Goal: Browse casually

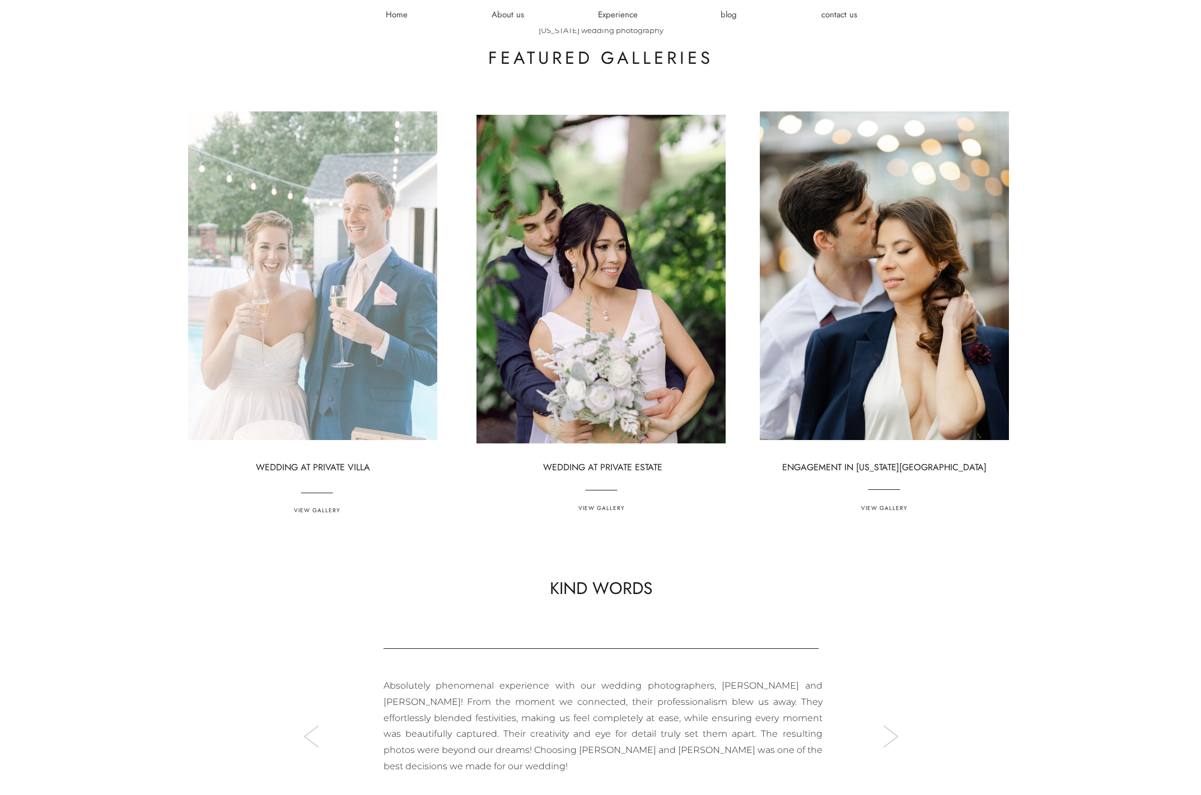
scroll to position [3401, 0]
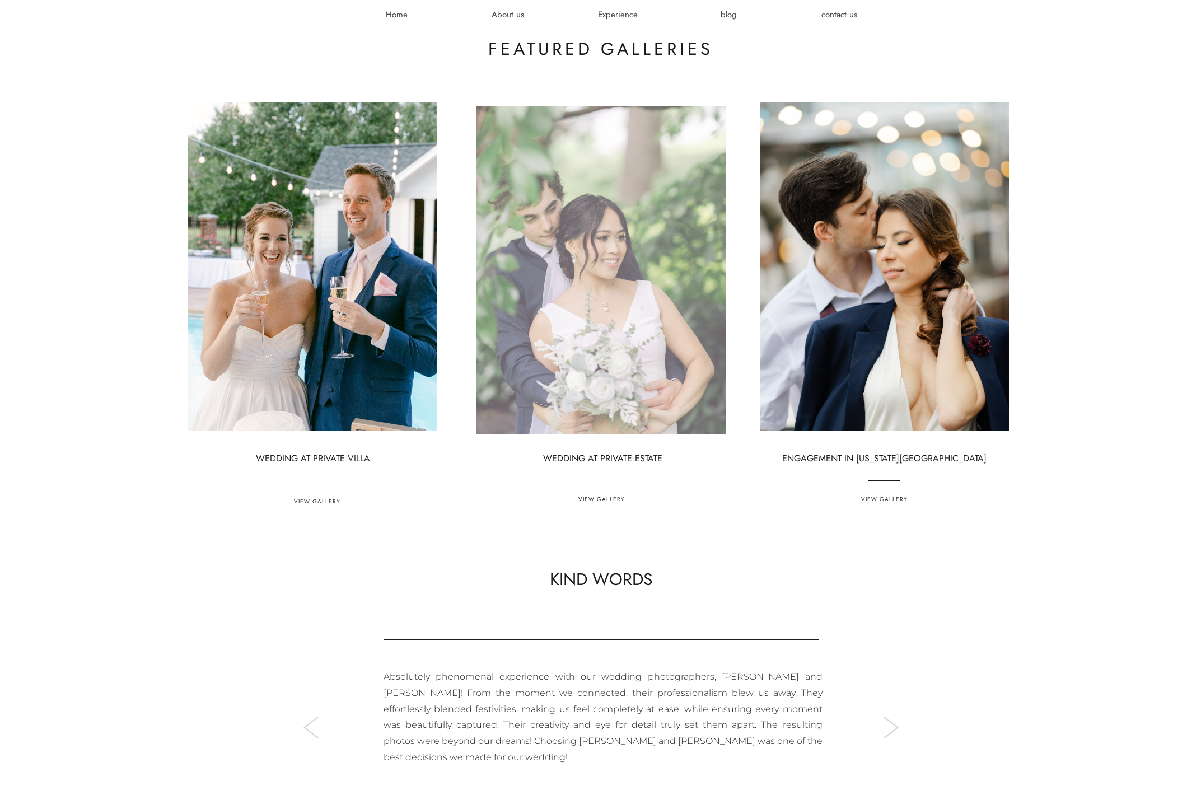
click at [616, 288] on div at bounding box center [600, 270] width 249 height 329
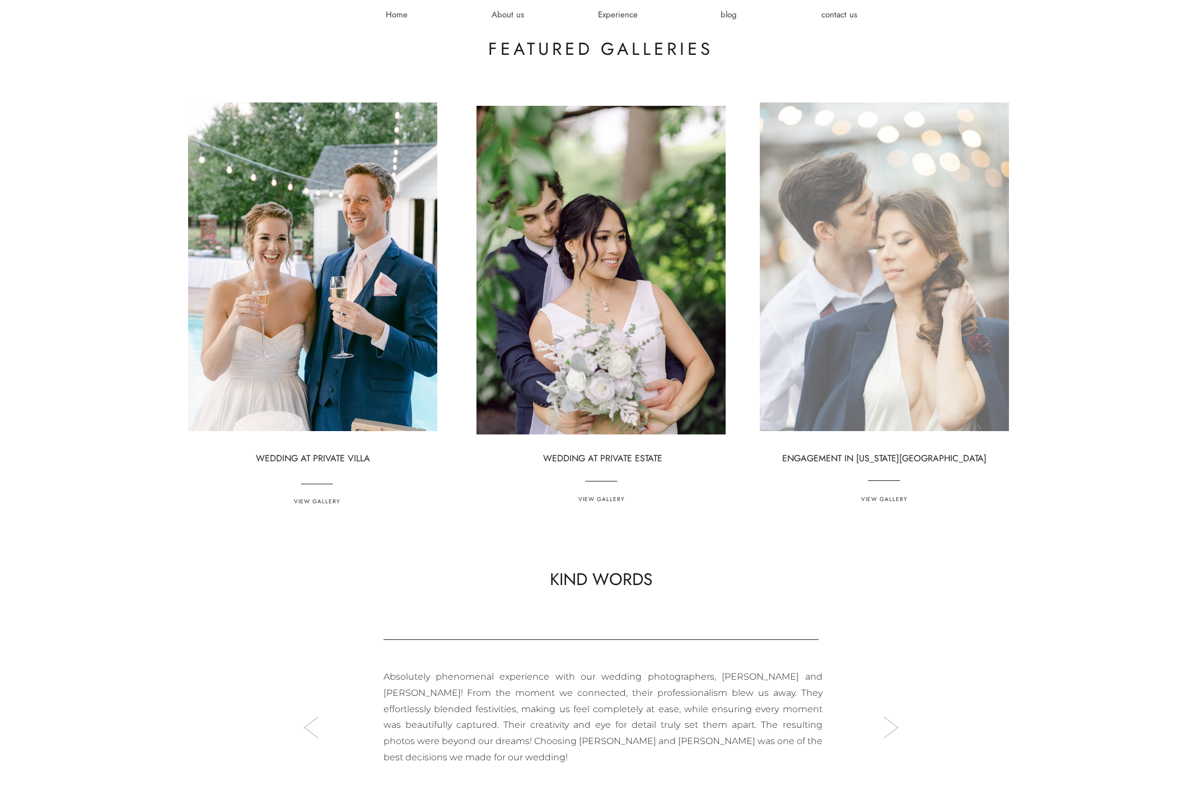
click at [854, 247] on div at bounding box center [884, 266] width 249 height 329
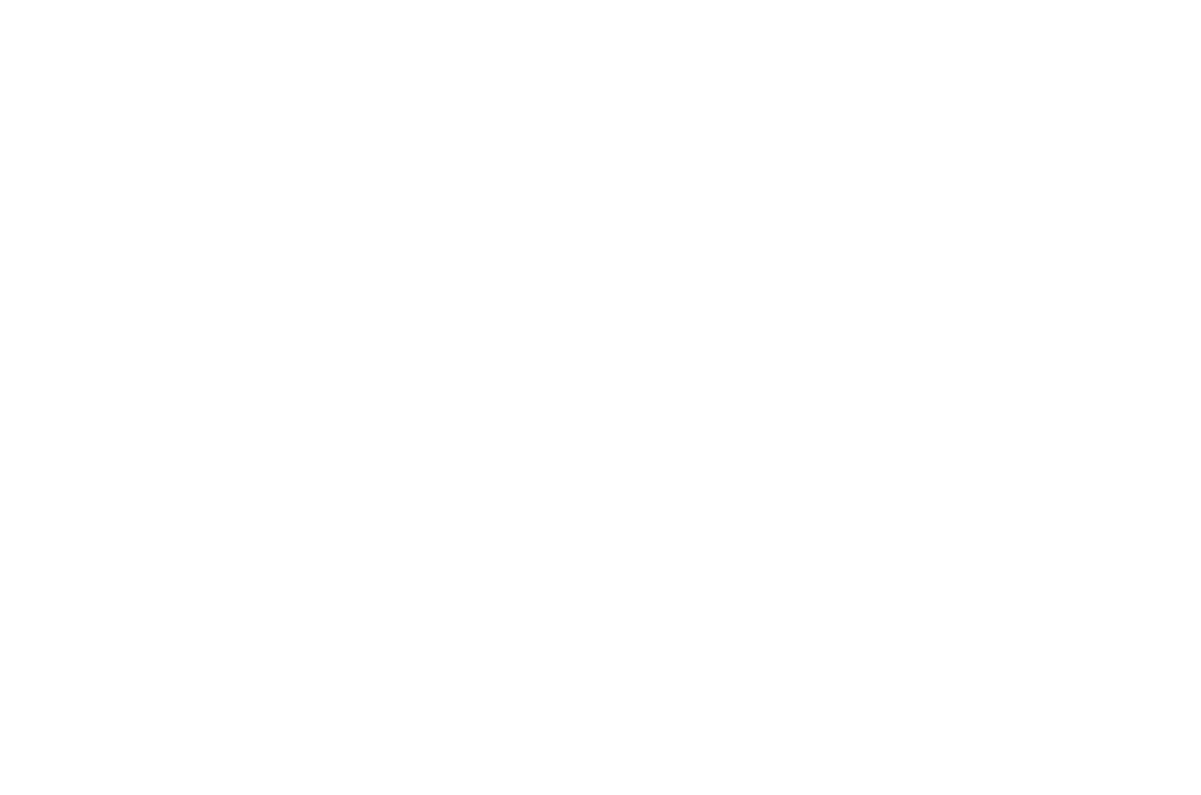
scroll to position [3141, 0]
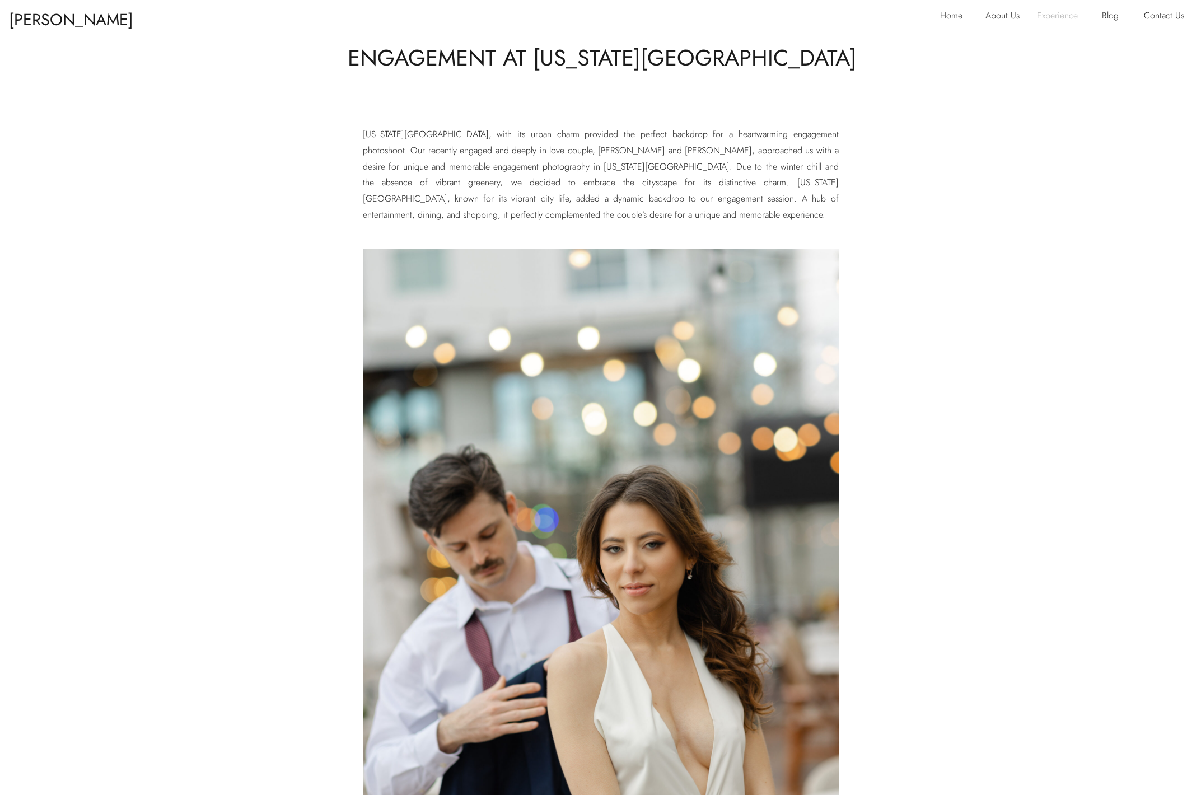
click at [1062, 17] on p "Experience" at bounding box center [1062, 17] width 50 height 18
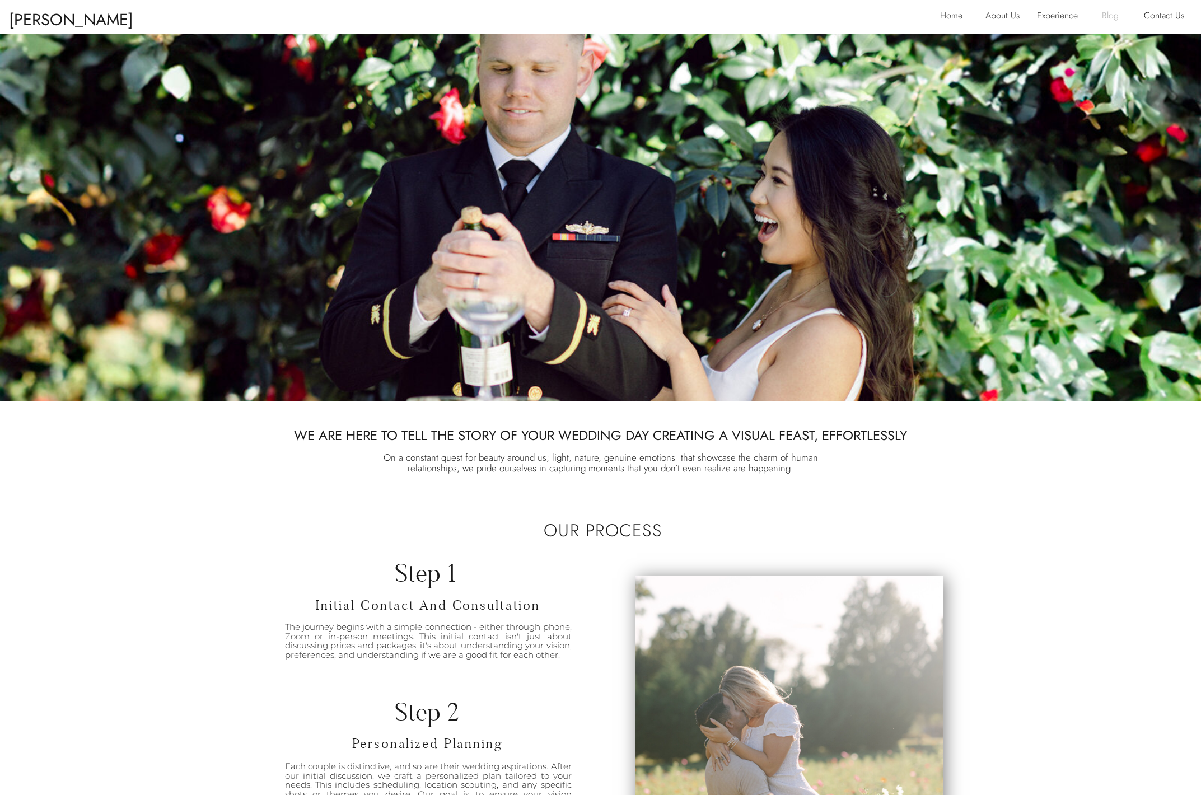
click at [1109, 16] on p "Blog" at bounding box center [1114, 17] width 25 height 18
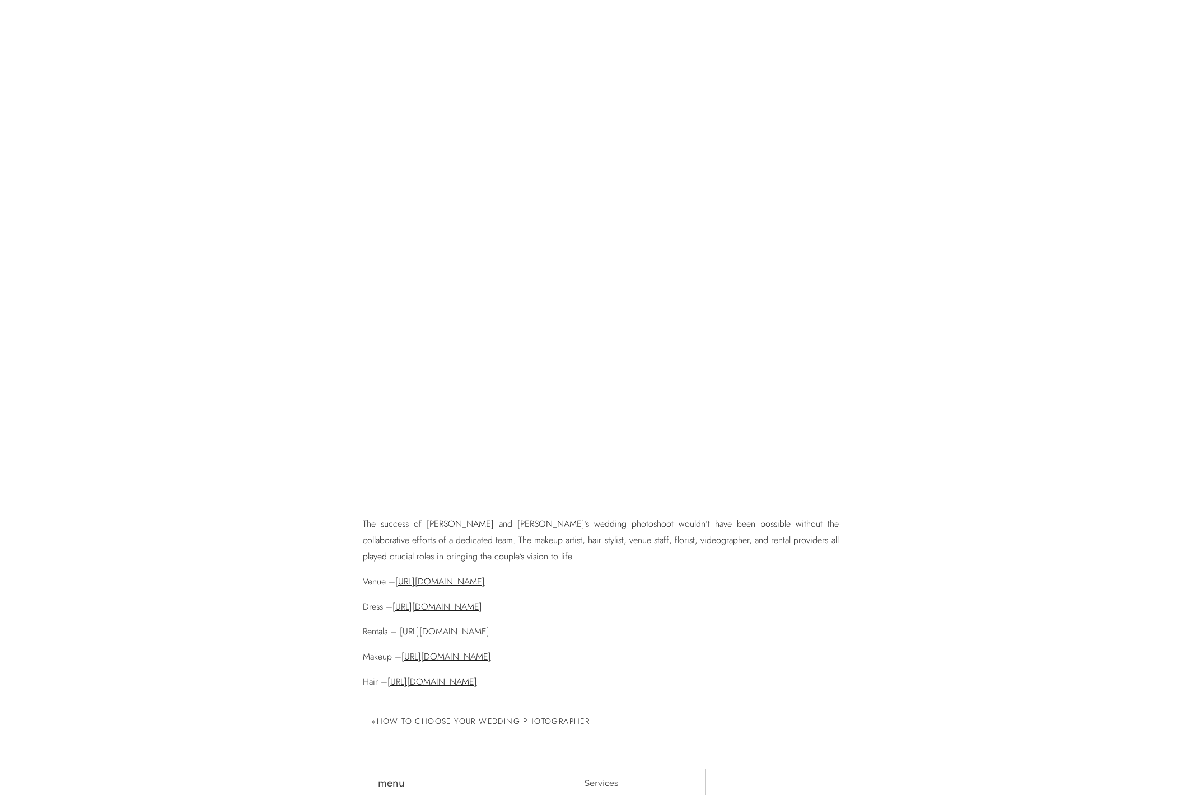
scroll to position [7343, 0]
